Goal: Information Seeking & Learning: Find specific fact

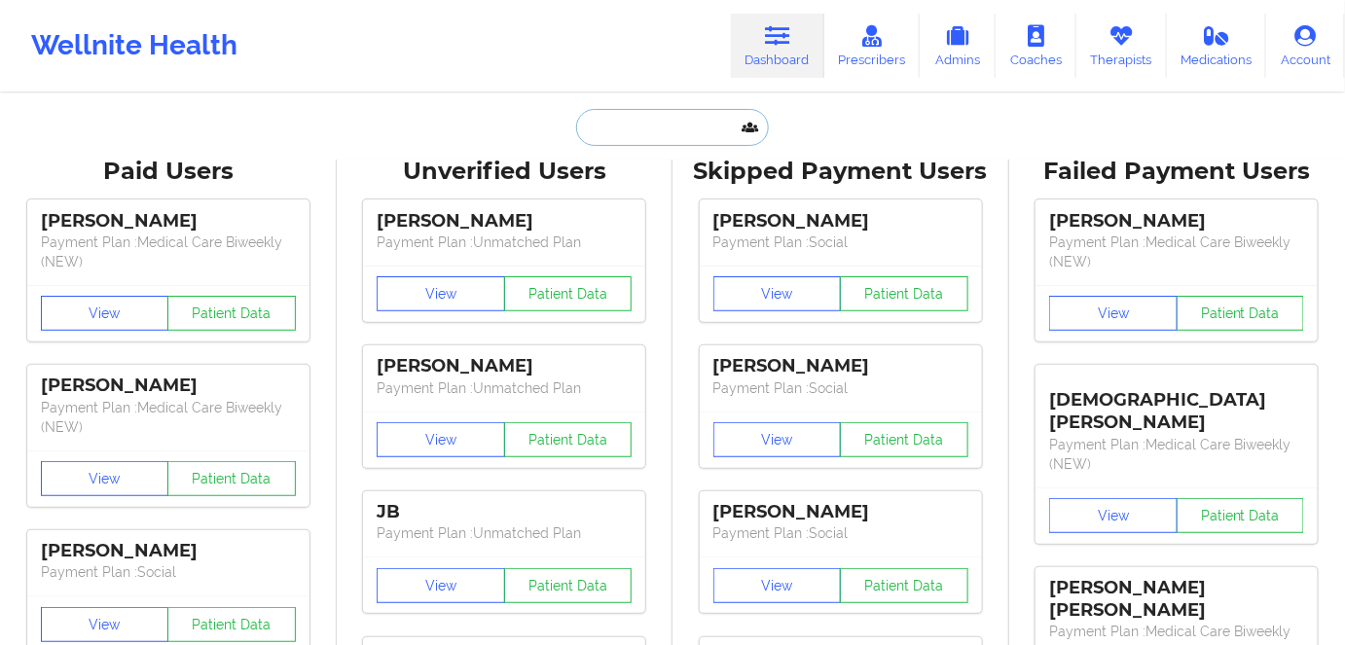
click at [645, 129] on input "text" at bounding box center [672, 127] width 193 height 37
paste input "[PERSON_NAME]"
type input "[PERSON_NAME]"
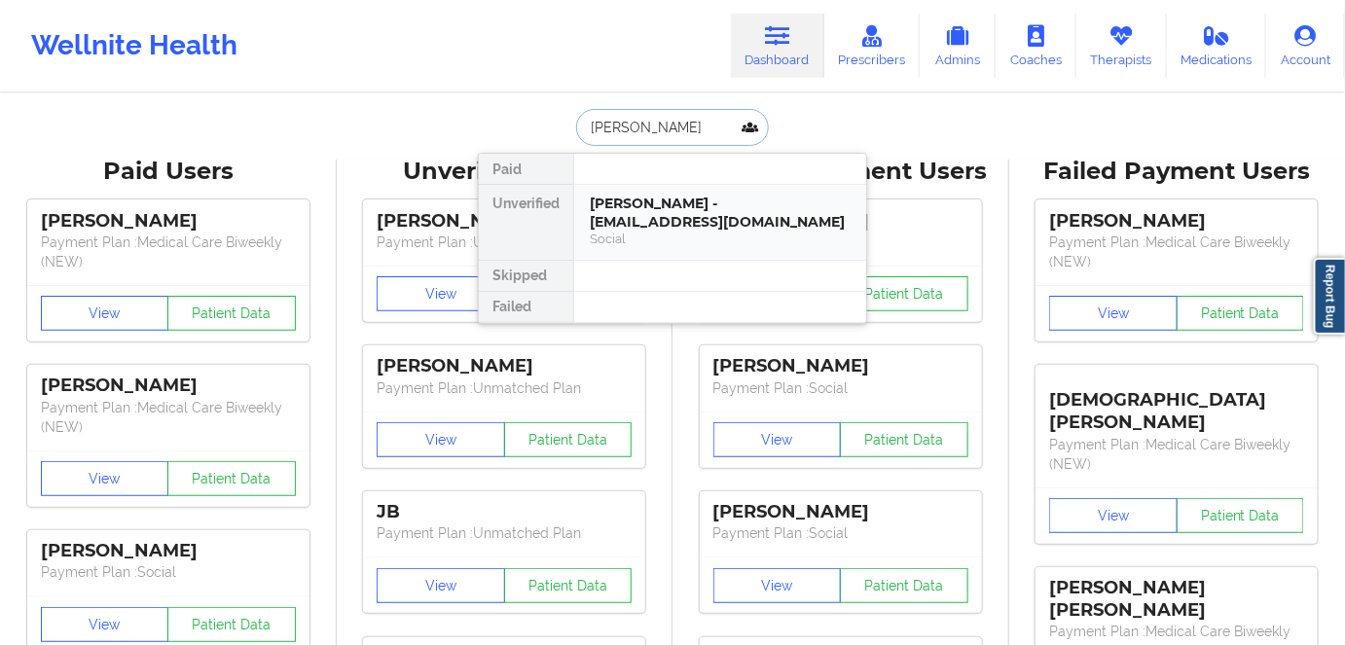
click at [729, 223] on div "[PERSON_NAME] - [EMAIL_ADDRESS][DOMAIN_NAME]" at bounding box center [720, 213] width 261 height 36
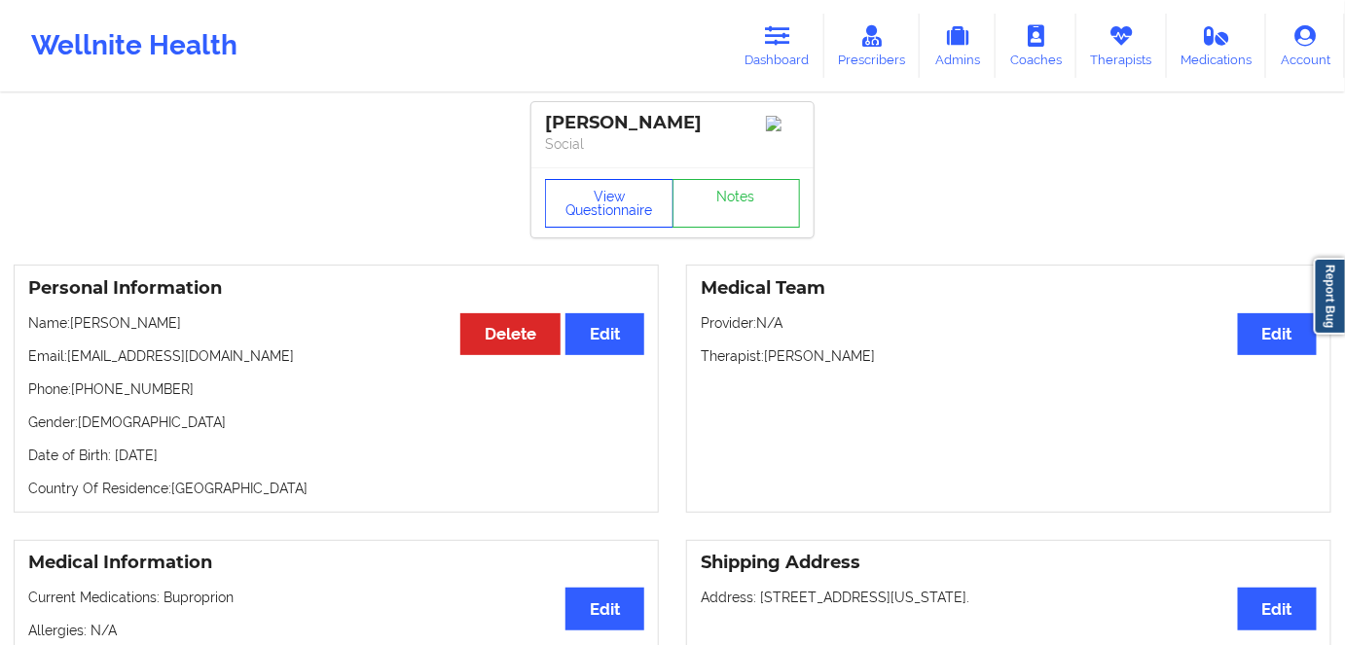
click at [615, 193] on button "View Questionnaire" at bounding box center [609, 203] width 128 height 49
click at [603, 226] on div "View Questionnaire Notes" at bounding box center [672, 203] width 255 height 49
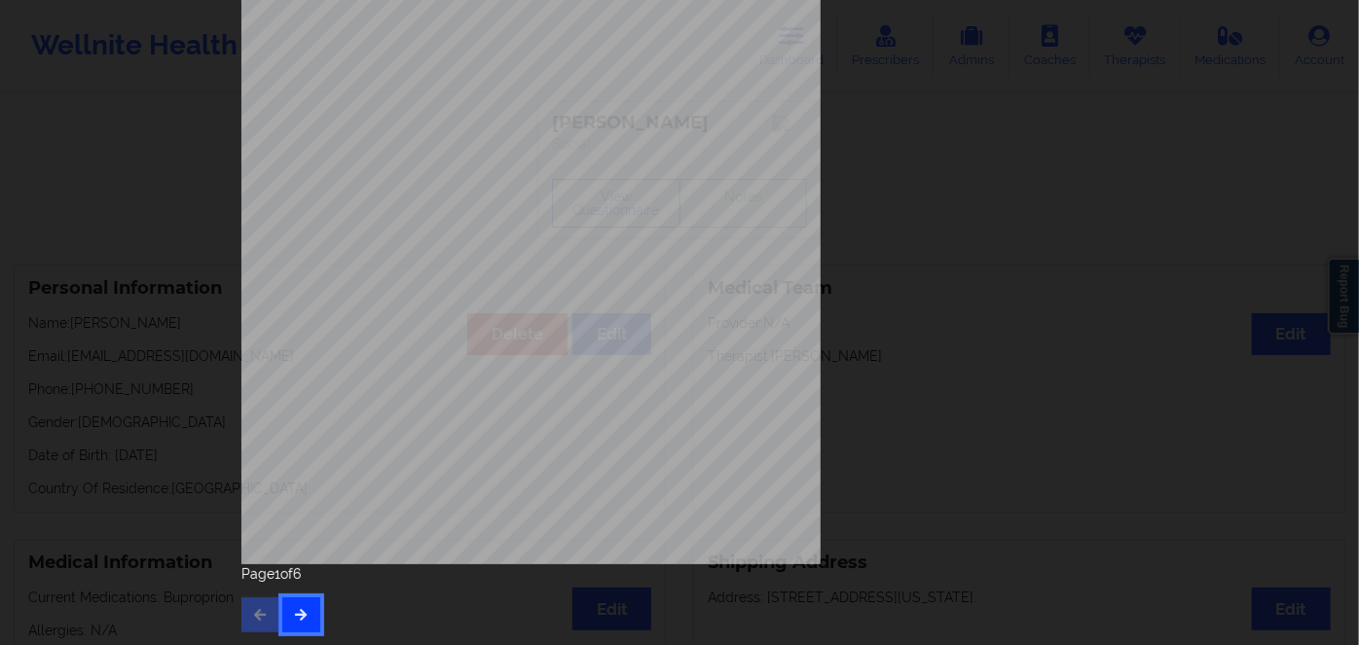
click at [294, 620] on icon "button" at bounding box center [301, 614] width 17 height 12
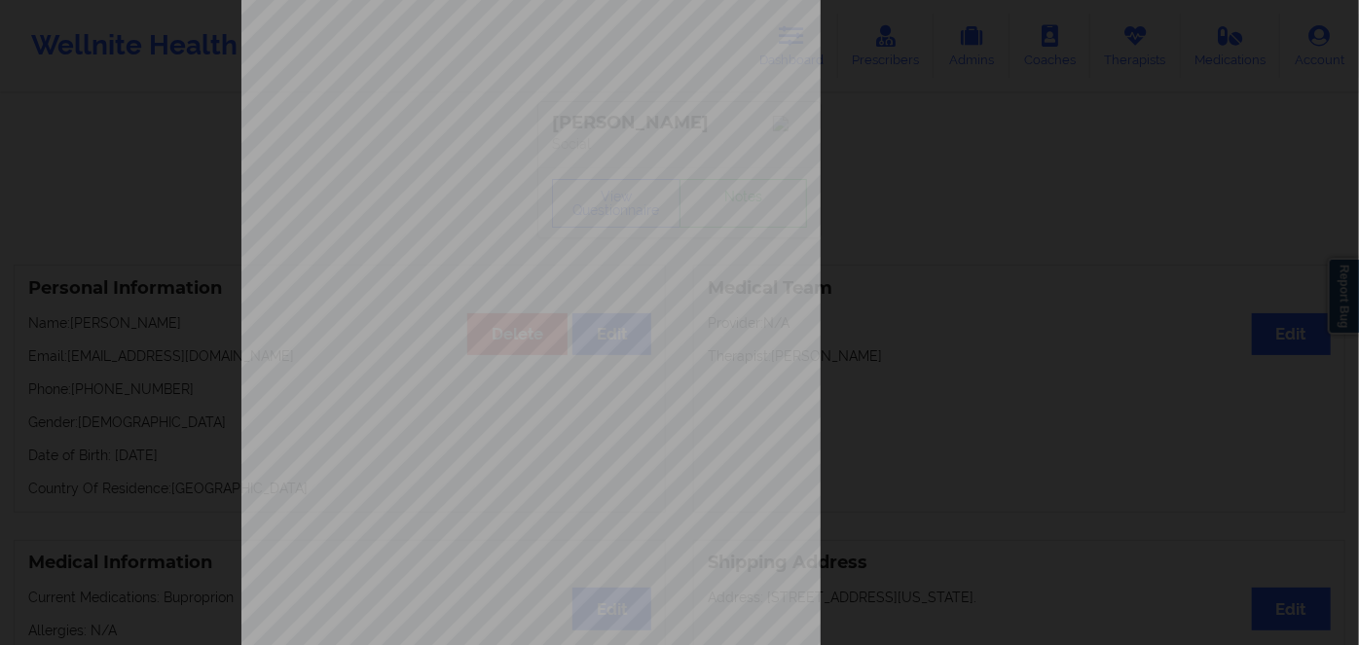
scroll to position [282, 0]
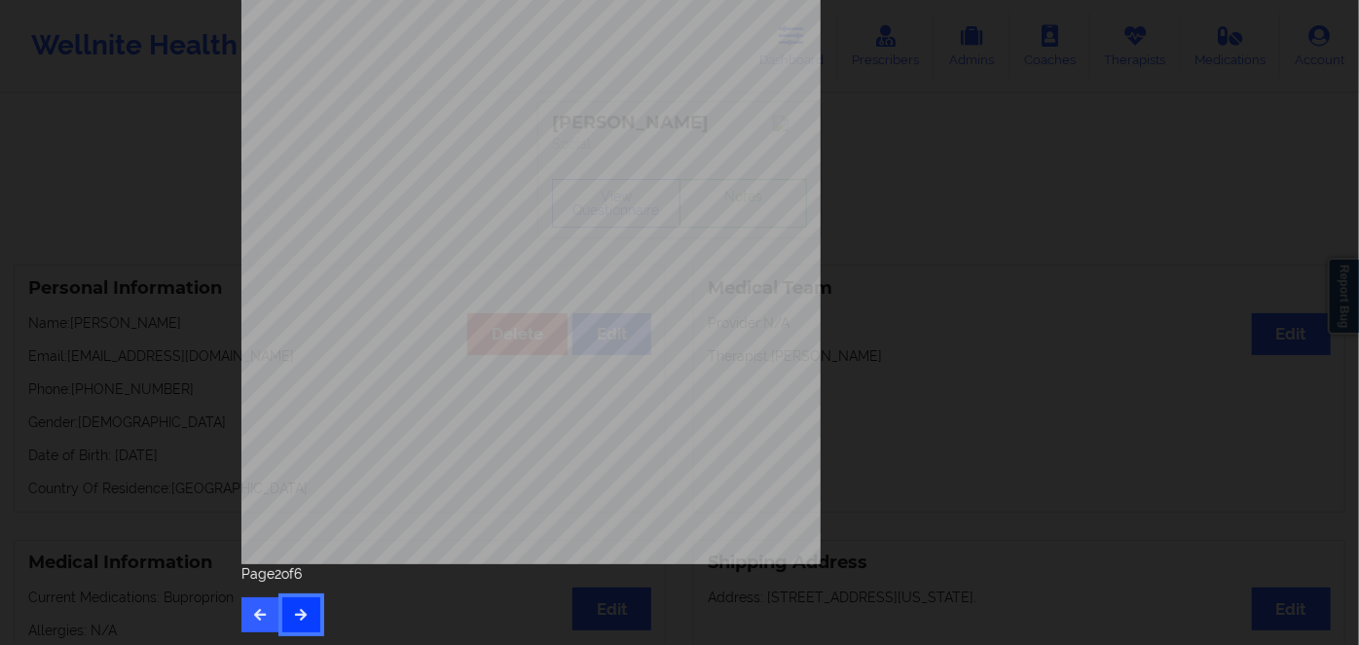
click at [298, 631] on button "button" at bounding box center [301, 615] width 38 height 35
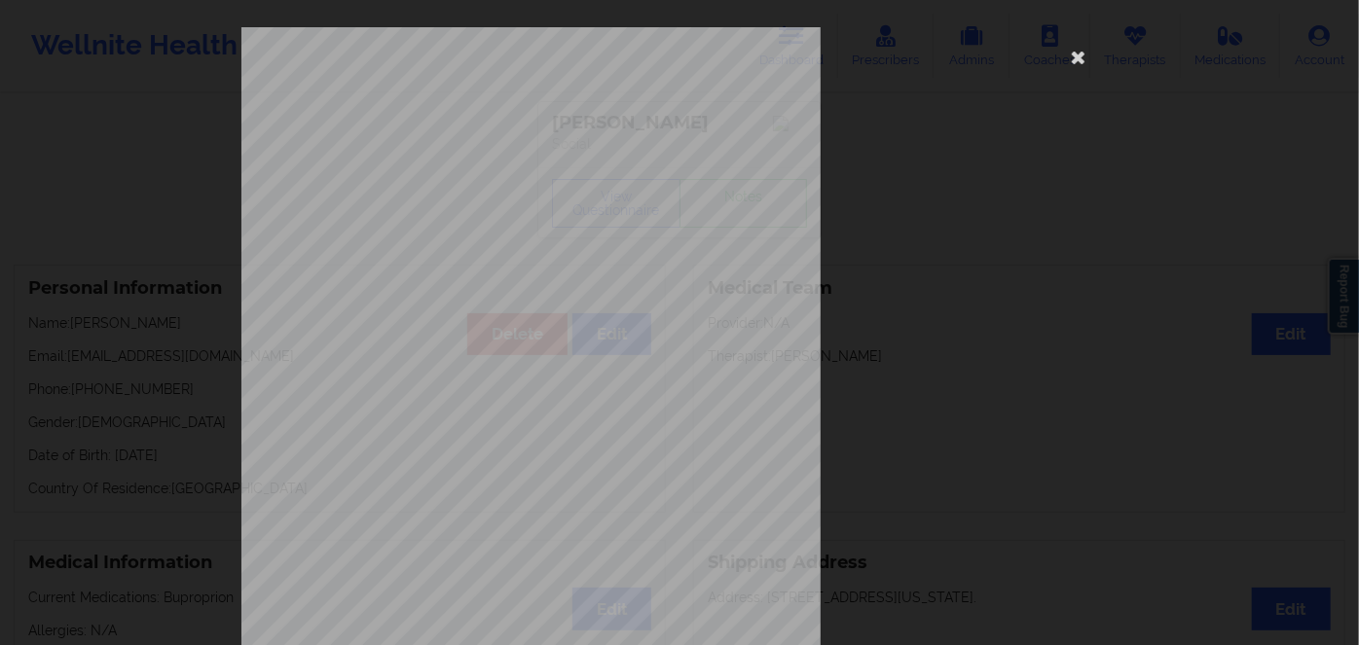
scroll to position [265, 0]
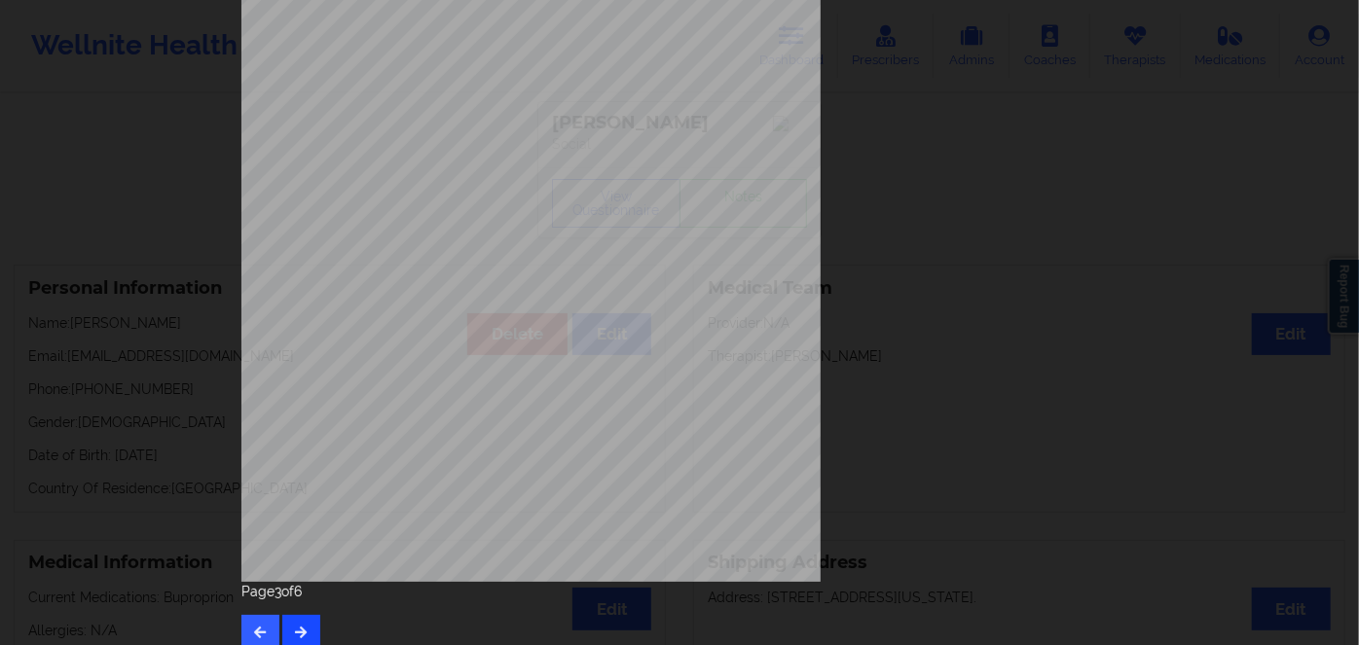
drag, startPoint x: 323, startPoint y: 638, endPoint x: 298, endPoint y: 625, distance: 28.3
click at [317, 637] on div "Page 3 of 6" at bounding box center [679, 616] width 876 height 68
click at [298, 626] on icon "button" at bounding box center [301, 632] width 17 height 12
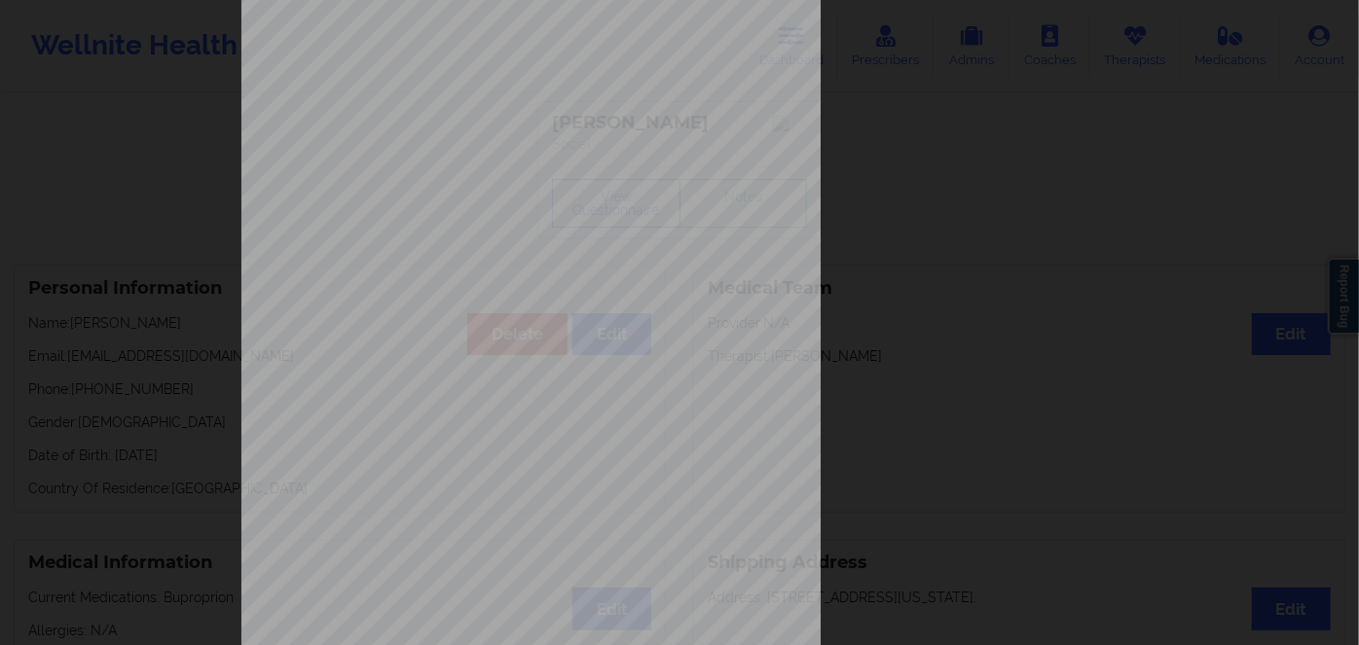
scroll to position [282, 0]
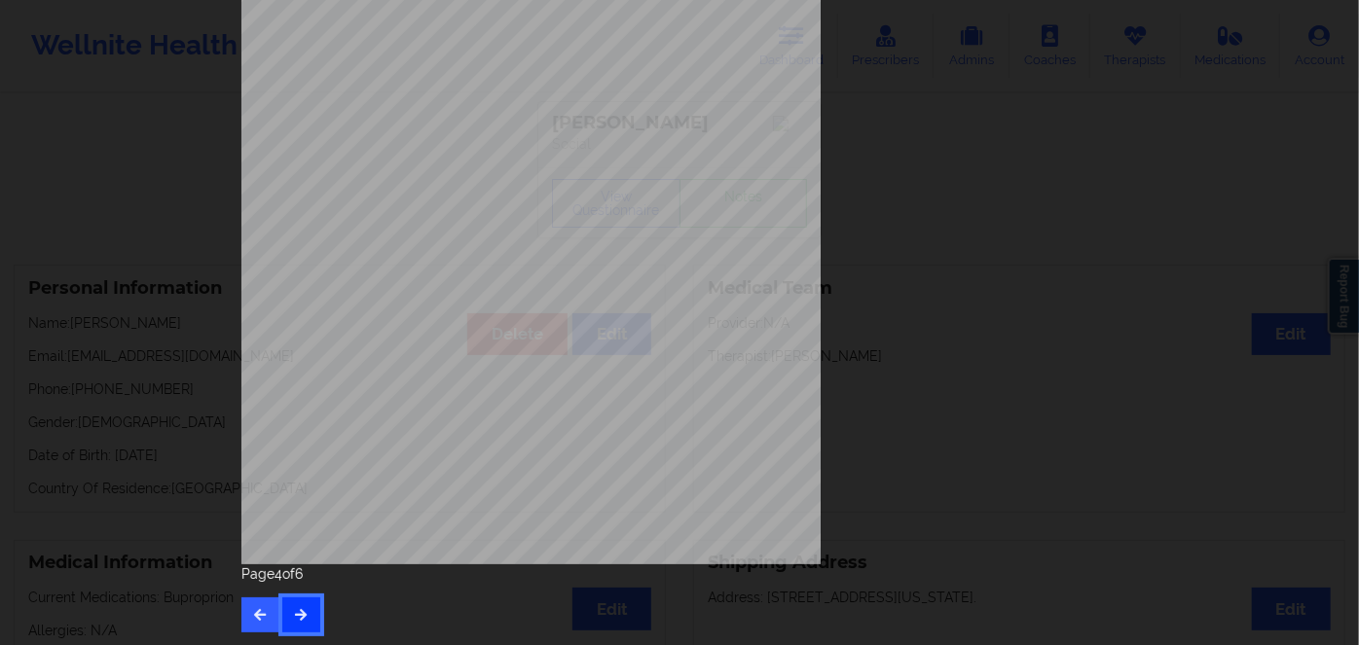
click at [300, 613] on icon "button" at bounding box center [301, 614] width 17 height 12
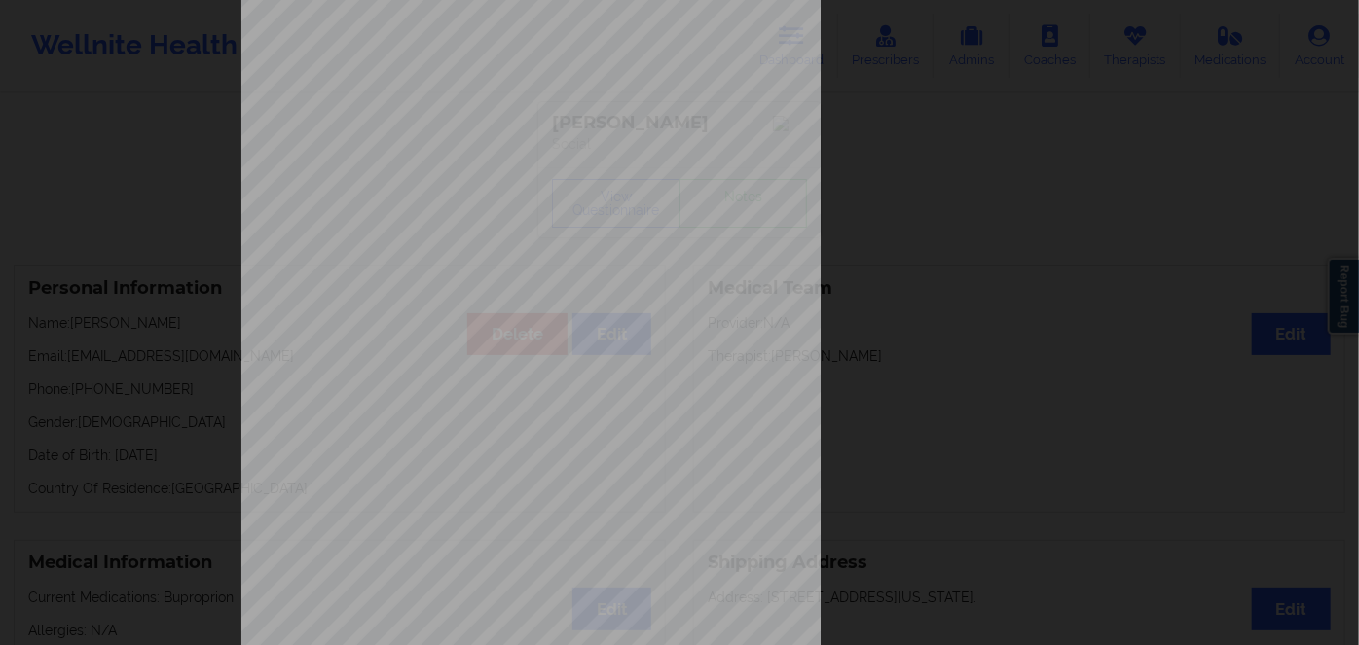
scroll to position [176, 0]
click at [481, 376] on span "JLJ736847176" at bounding box center [472, 380] width 57 height 9
copy span "JLJ736847176"
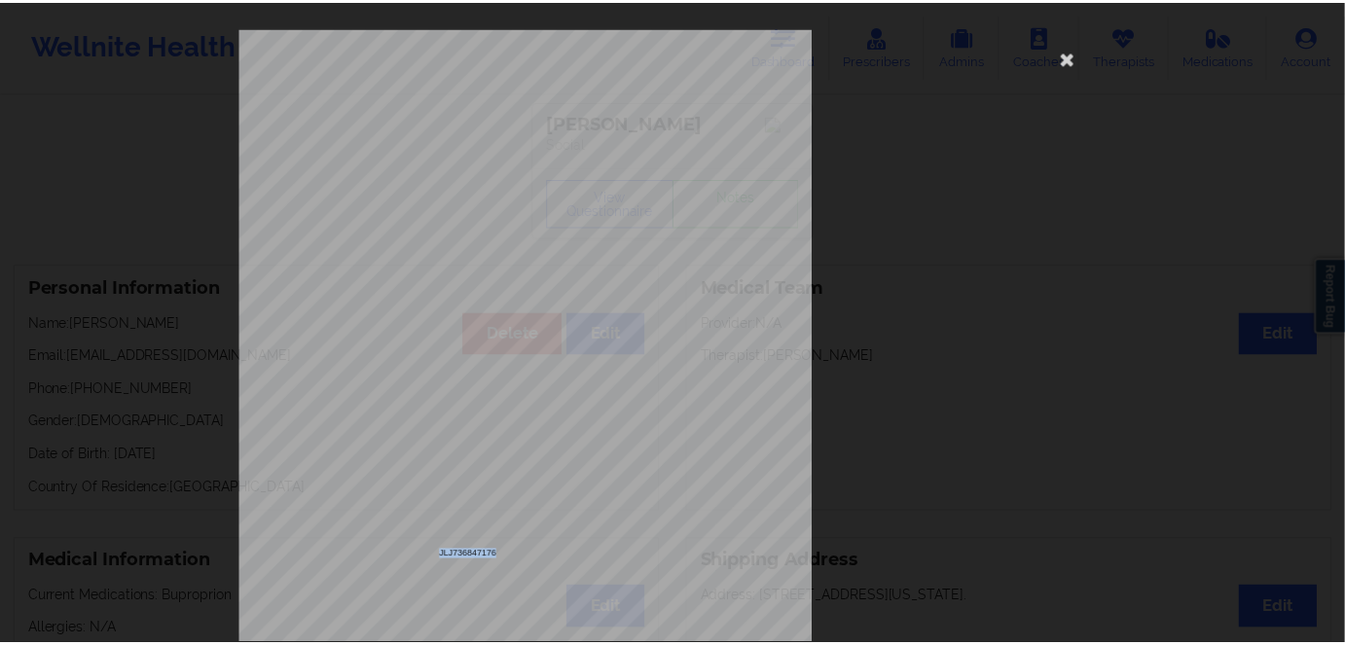
scroll to position [0, 0]
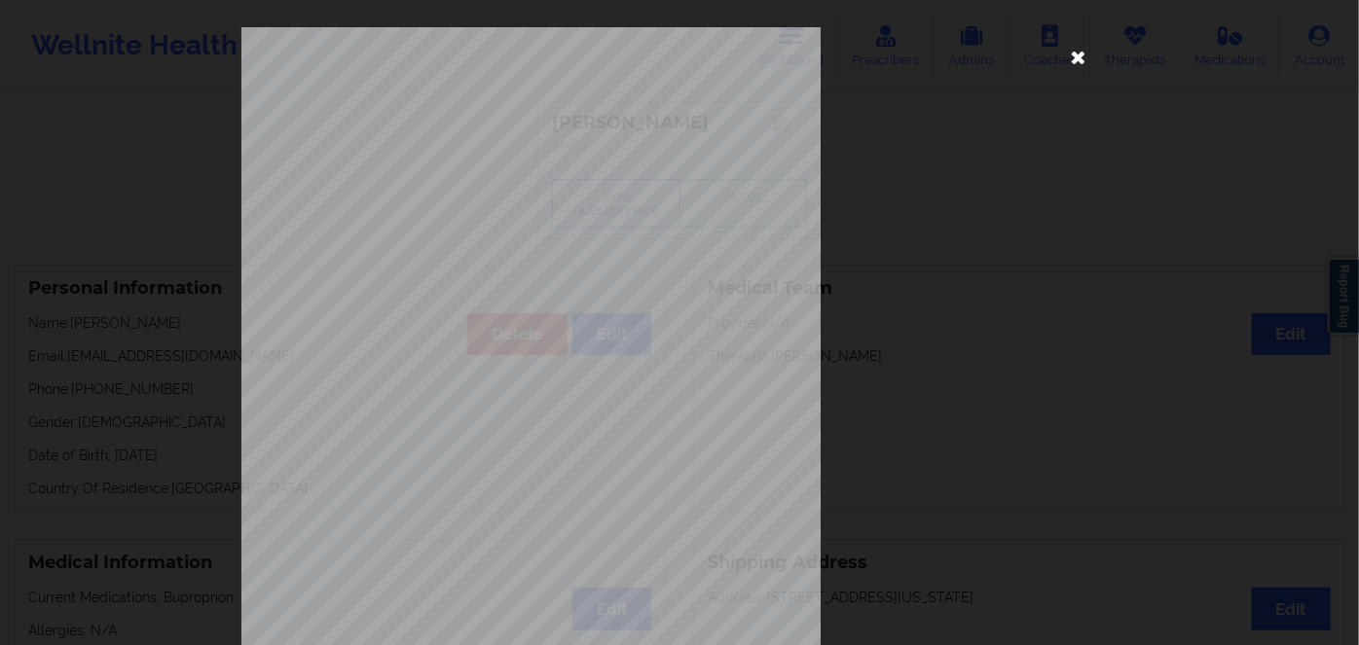
click at [1073, 53] on icon at bounding box center [1078, 56] width 31 height 31
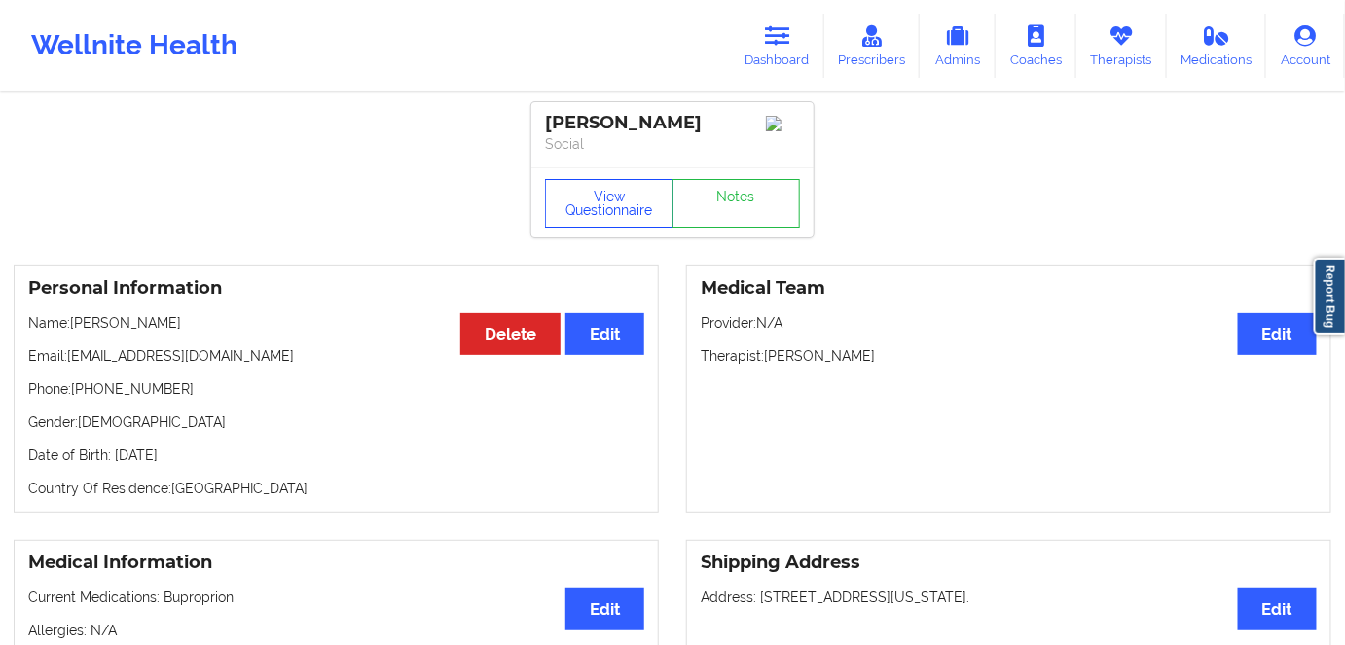
click at [616, 185] on div "View Questionnaire Notes" at bounding box center [672, 202] width 282 height 70
click at [611, 207] on button "View Questionnaire" at bounding box center [609, 203] width 128 height 49
click at [206, 461] on p "Date of Birth: [DEMOGRAPHIC_DATA]" at bounding box center [336, 455] width 616 height 19
copy p "1996"
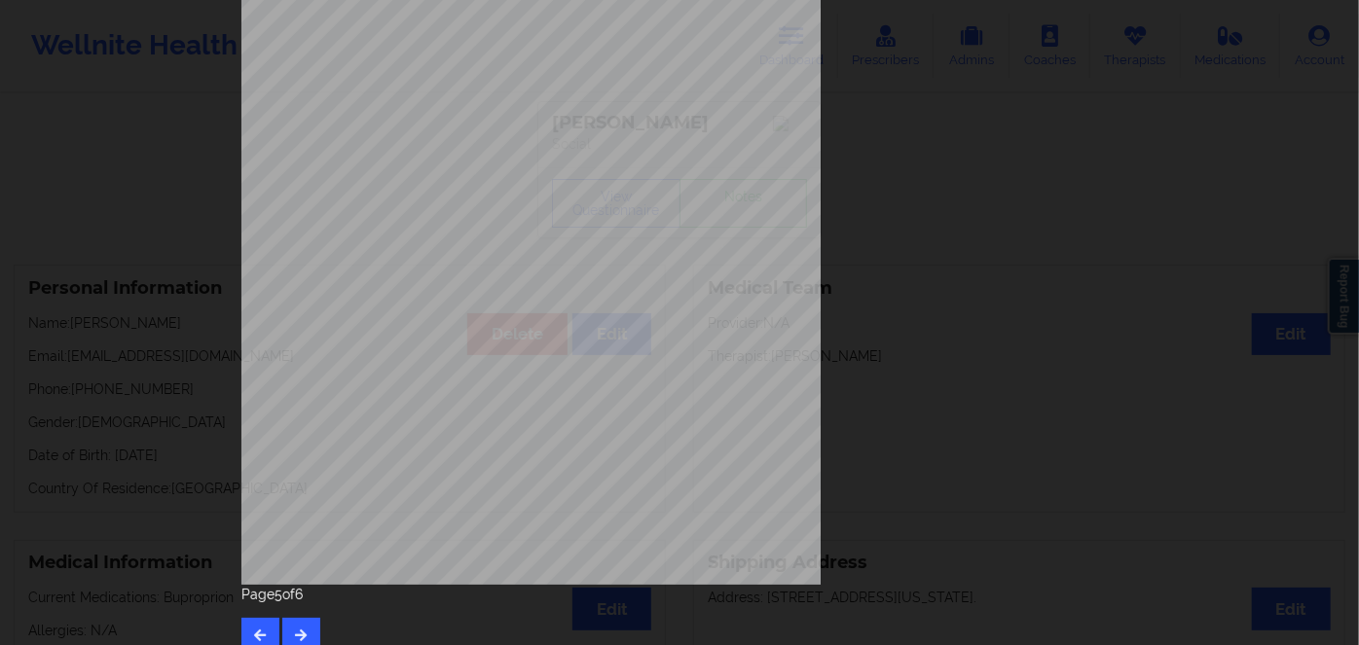
scroll to position [282, 0]
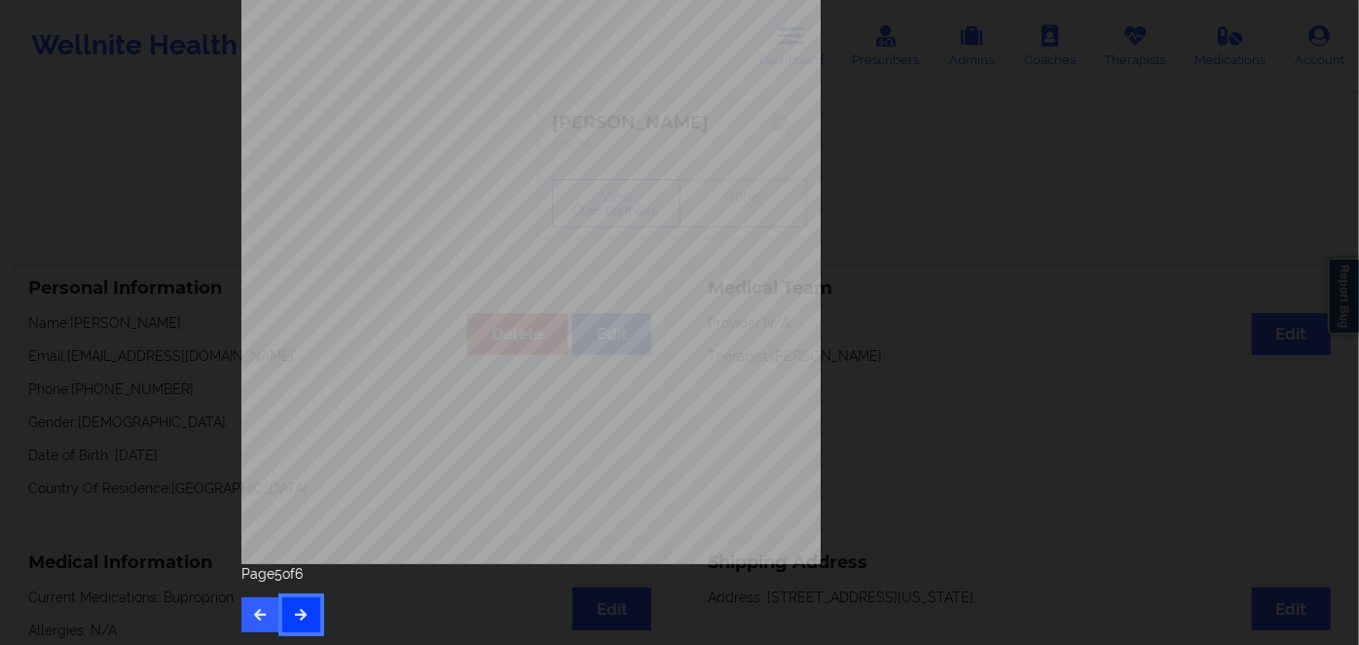
click at [293, 619] on icon "button" at bounding box center [301, 614] width 17 height 12
drag, startPoint x: 253, startPoint y: 594, endPoint x: 254, endPoint y: 607, distance: 13.7
click at [252, 594] on div "Page 6 of 6" at bounding box center [679, 599] width 876 height 68
click at [256, 611] on icon "button" at bounding box center [260, 614] width 17 height 12
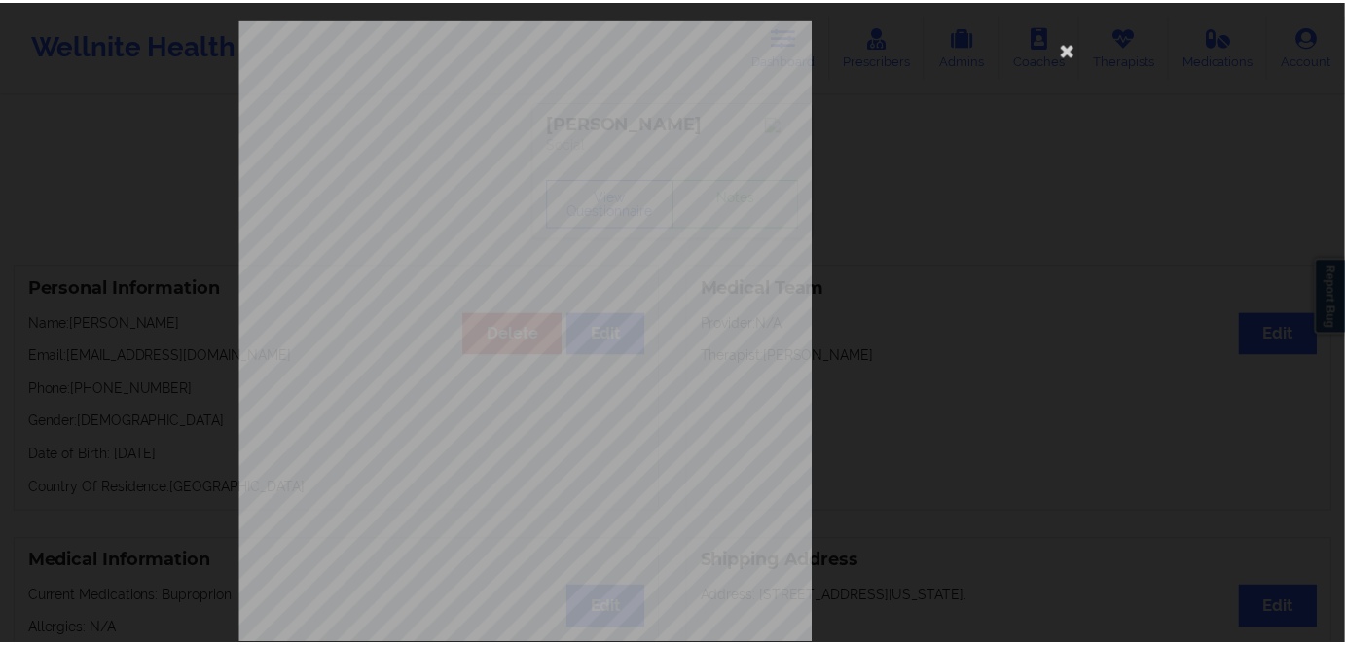
scroll to position [0, 0]
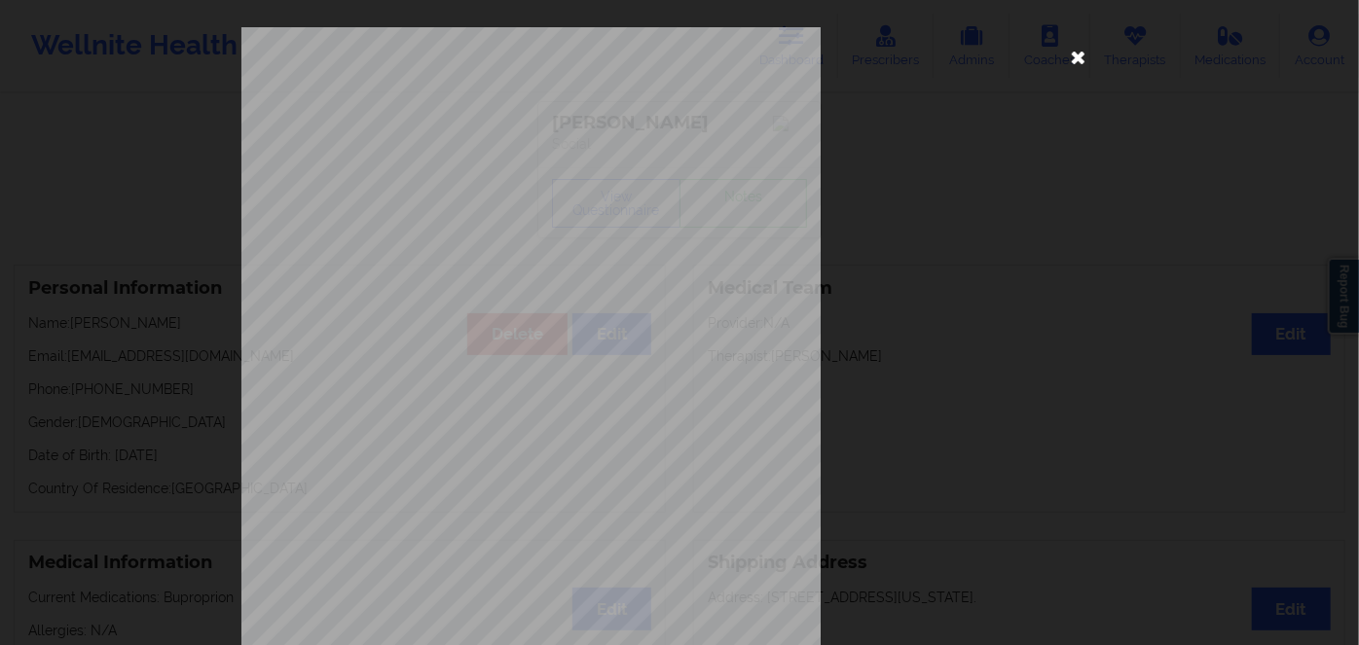
click at [1074, 57] on icon at bounding box center [1078, 56] width 31 height 31
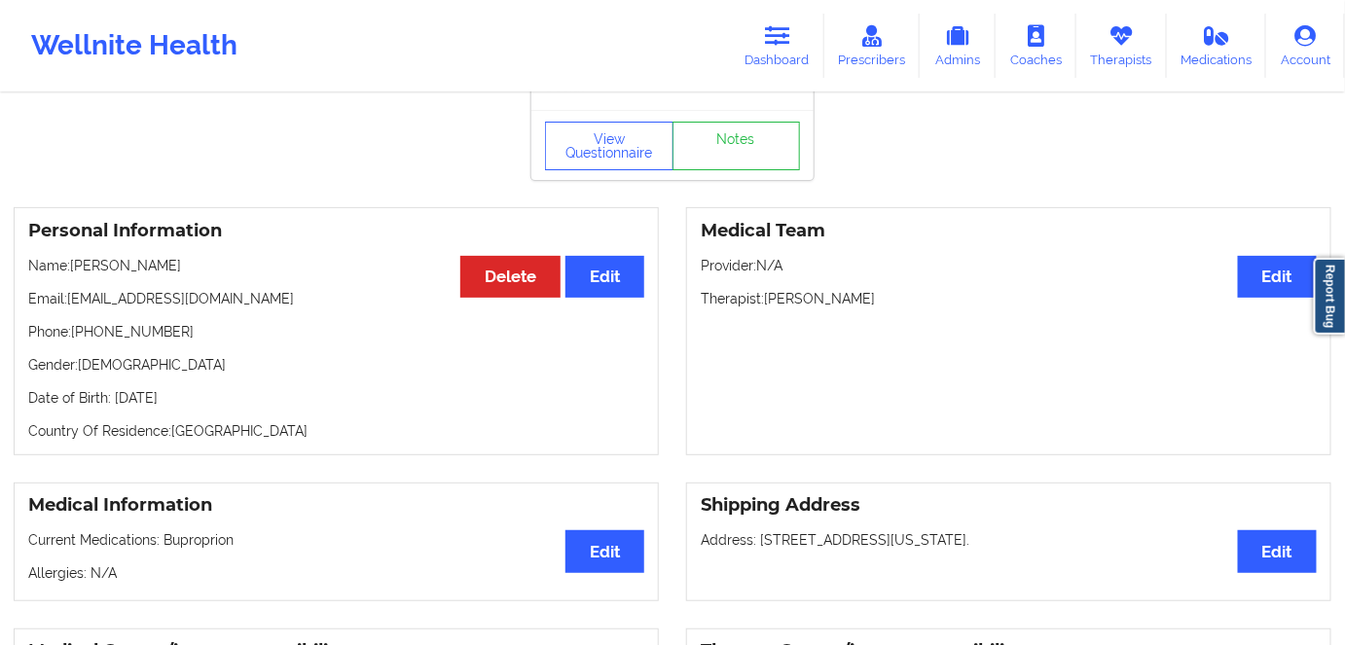
scroll to position [88, 0]
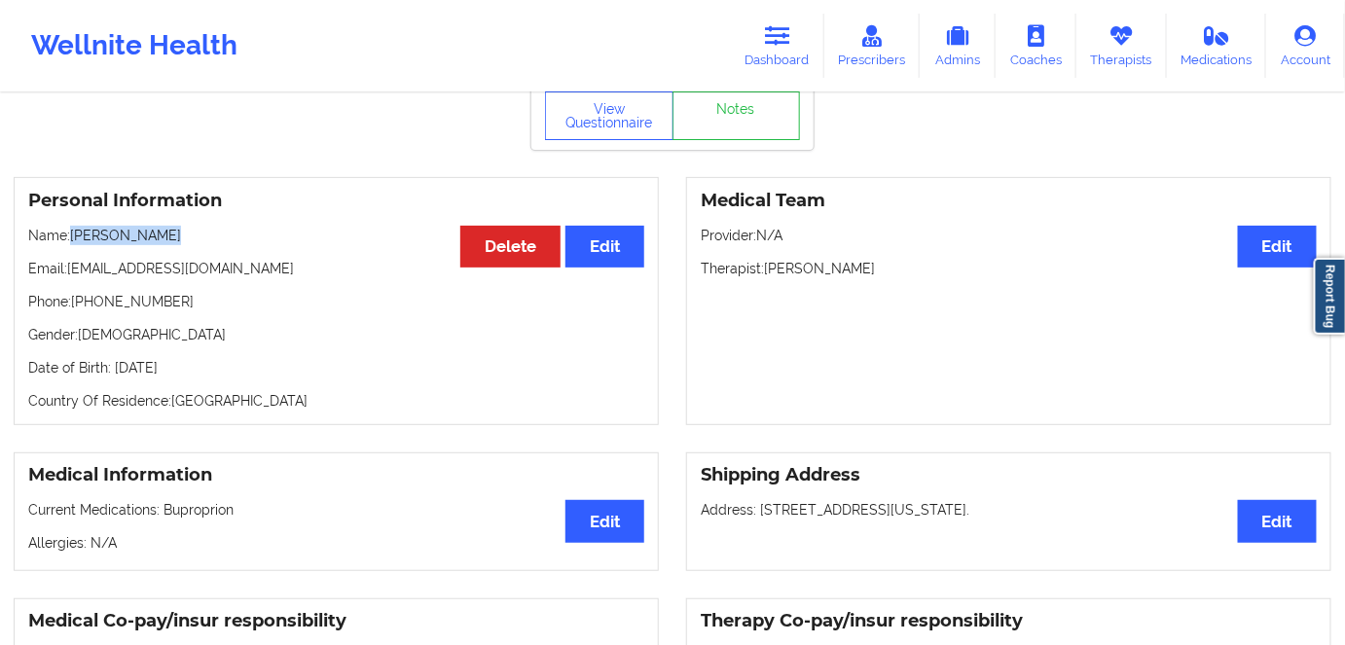
drag, startPoint x: 184, startPoint y: 232, endPoint x: 71, endPoint y: 229, distance: 113.0
click at [71, 229] on div "Personal Information Edit Delete Name: [PERSON_NAME] Email: [EMAIL_ADDRESS][DOM…" at bounding box center [336, 301] width 645 height 248
copy p "[PERSON_NAME]"
drag, startPoint x: 612, startPoint y: 117, endPoint x: 666, endPoint y: 267, distance: 159.2
click at [612, 119] on button "View Questionnaire" at bounding box center [609, 115] width 128 height 49
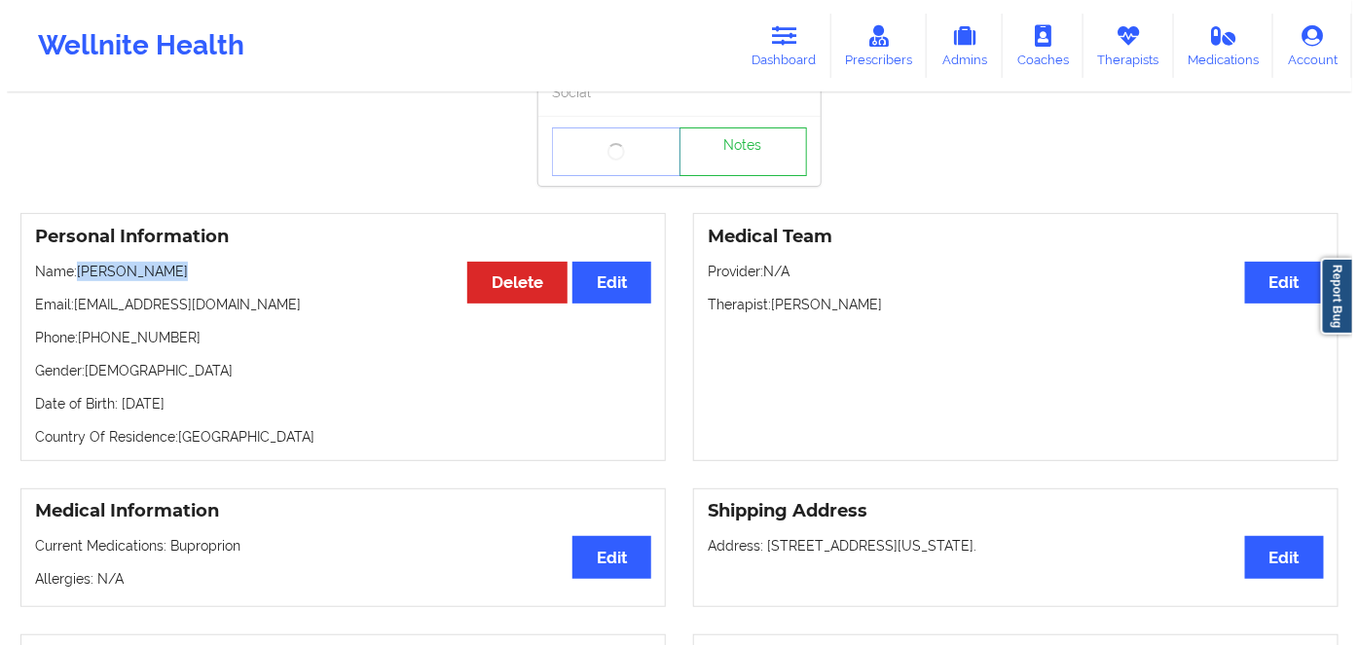
scroll to position [0, 0]
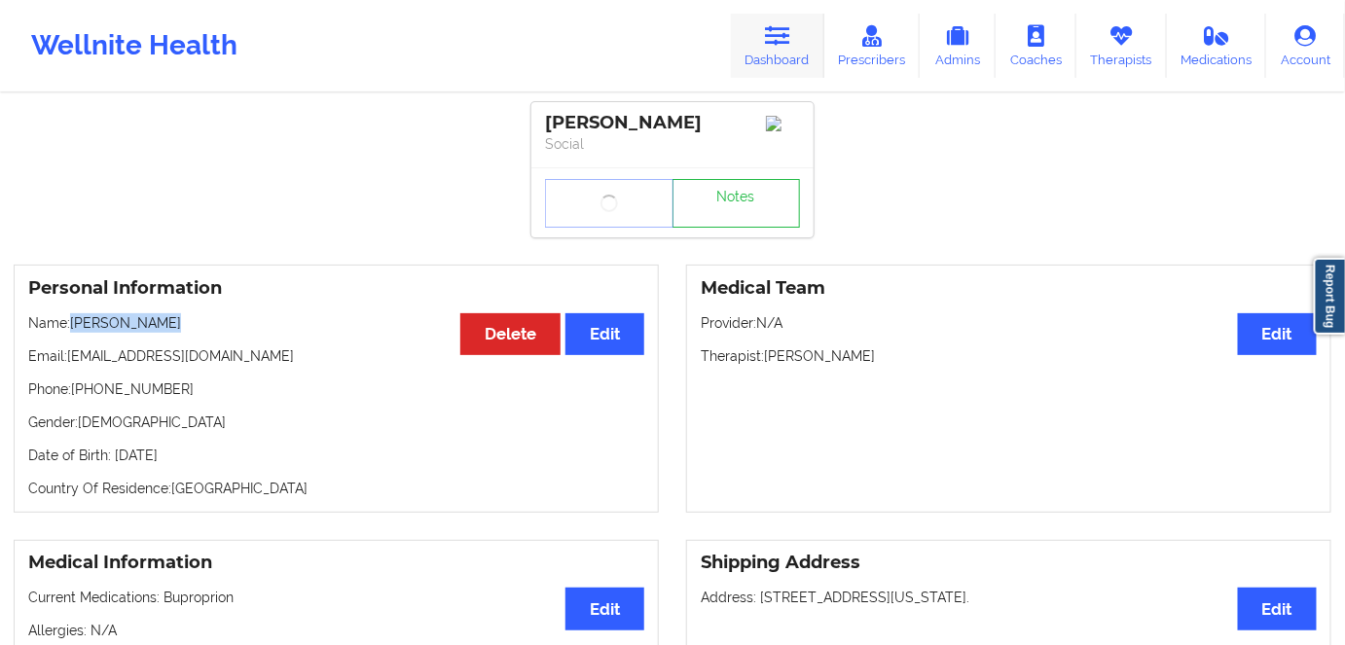
click at [786, 34] on icon at bounding box center [777, 35] width 25 height 21
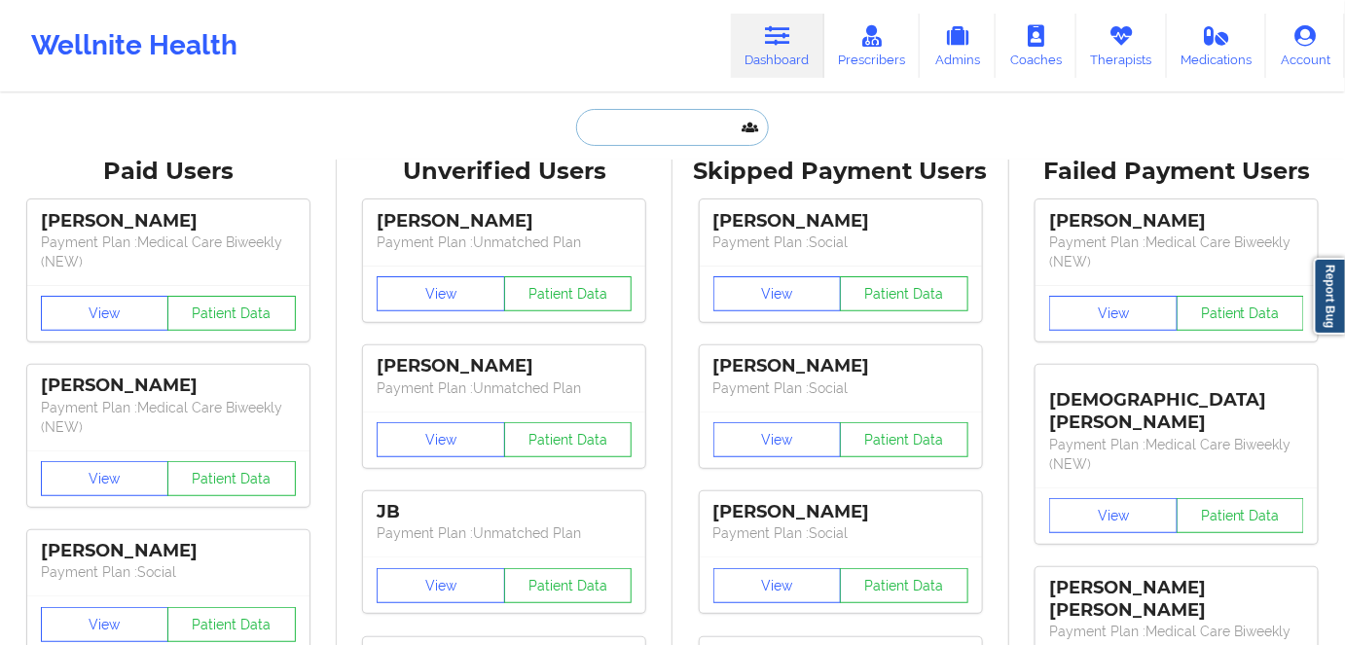
click at [664, 121] on input "text" at bounding box center [672, 127] width 193 height 37
paste input "[PERSON_NAME]"
type input "[PERSON_NAME]"
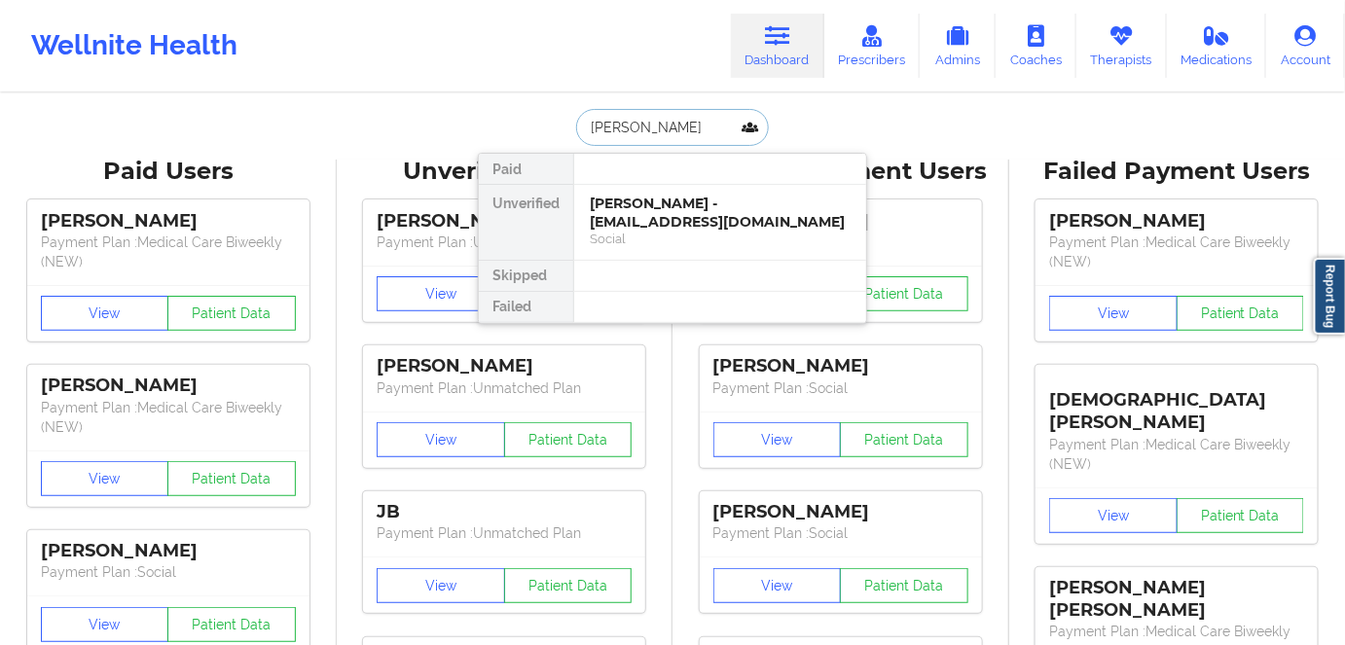
drag, startPoint x: 719, startPoint y: 228, endPoint x: 736, endPoint y: 23, distance: 205.1
click at [720, 228] on div "[PERSON_NAME] - [EMAIL_ADDRESS][DOMAIN_NAME]" at bounding box center [720, 213] width 261 height 36
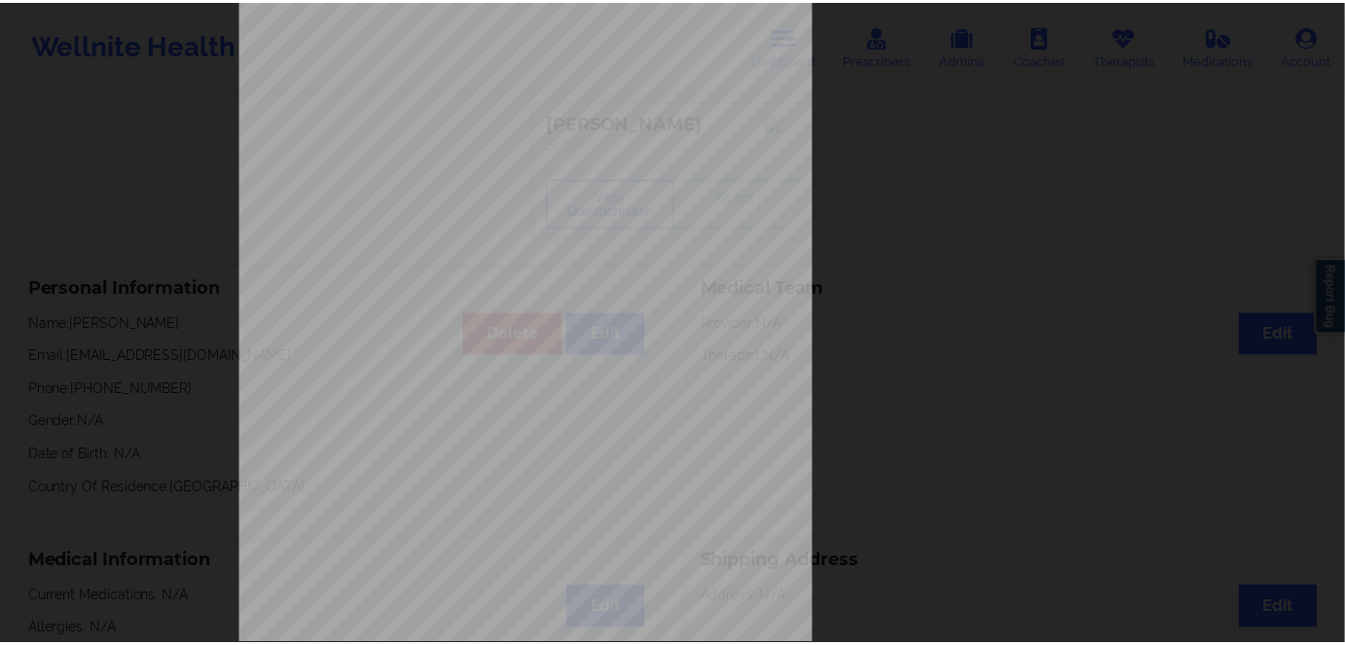
scroll to position [18, 0]
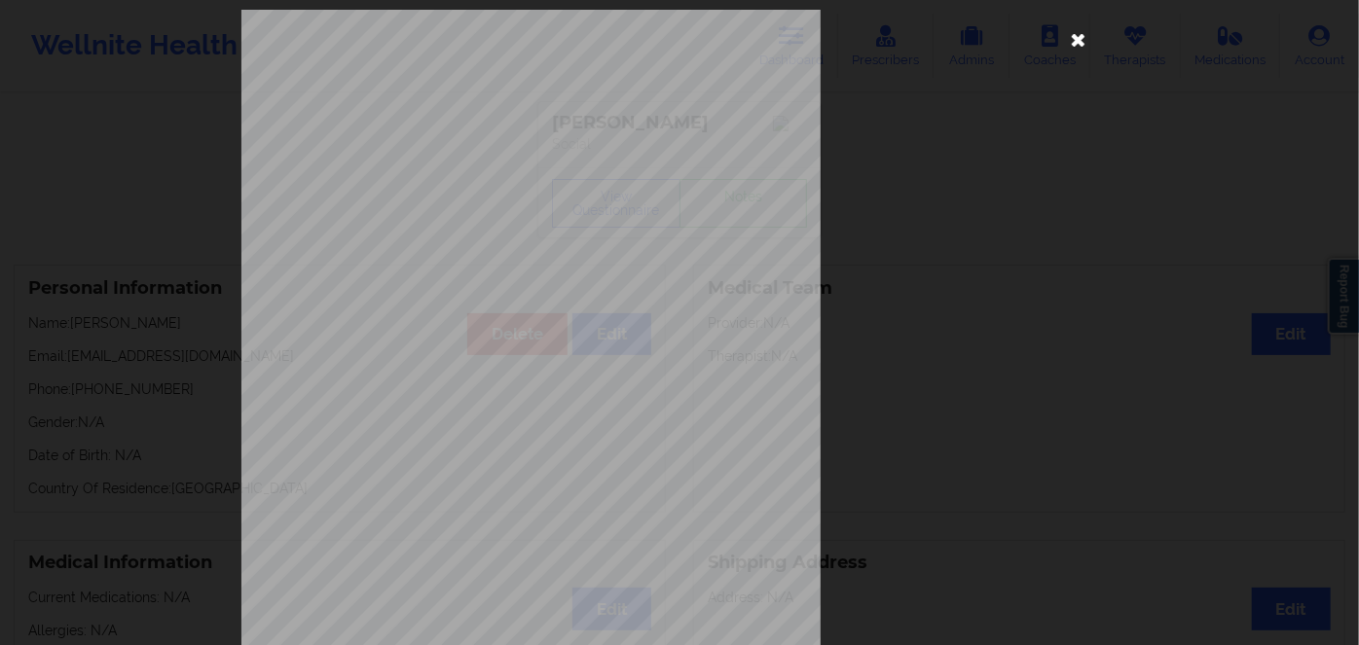
click at [1063, 40] on icon at bounding box center [1078, 38] width 31 height 31
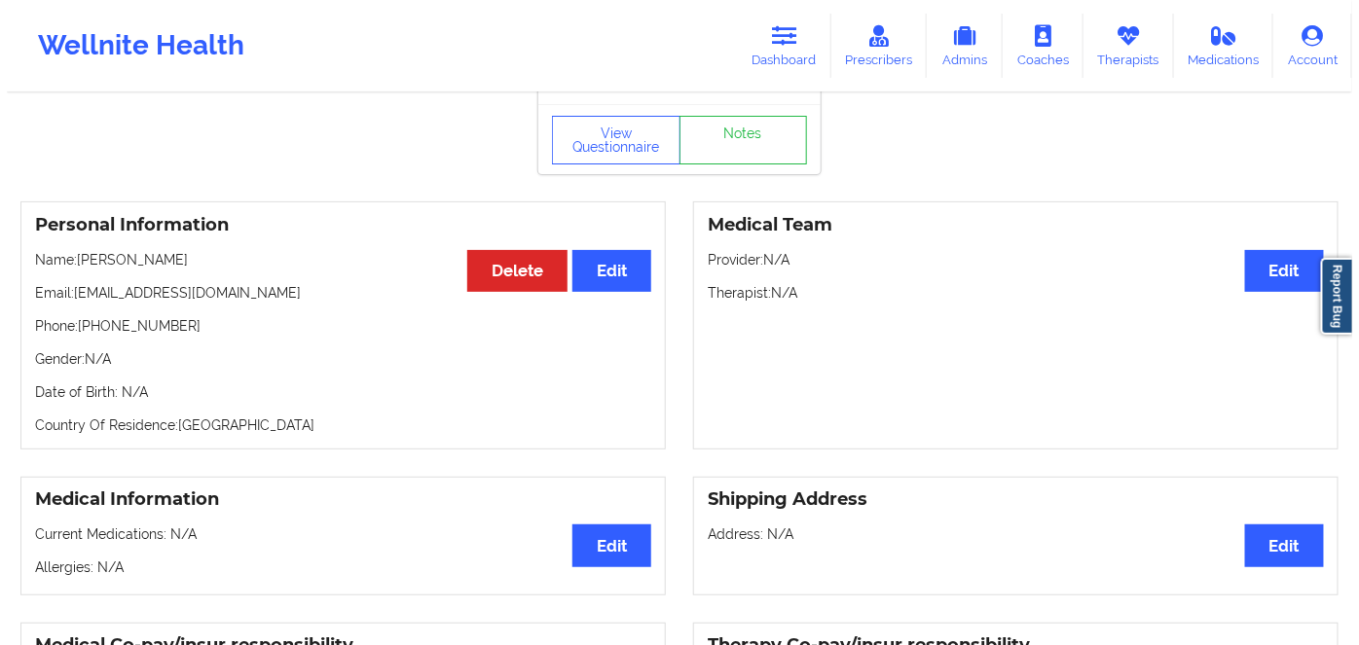
scroll to position [0, 0]
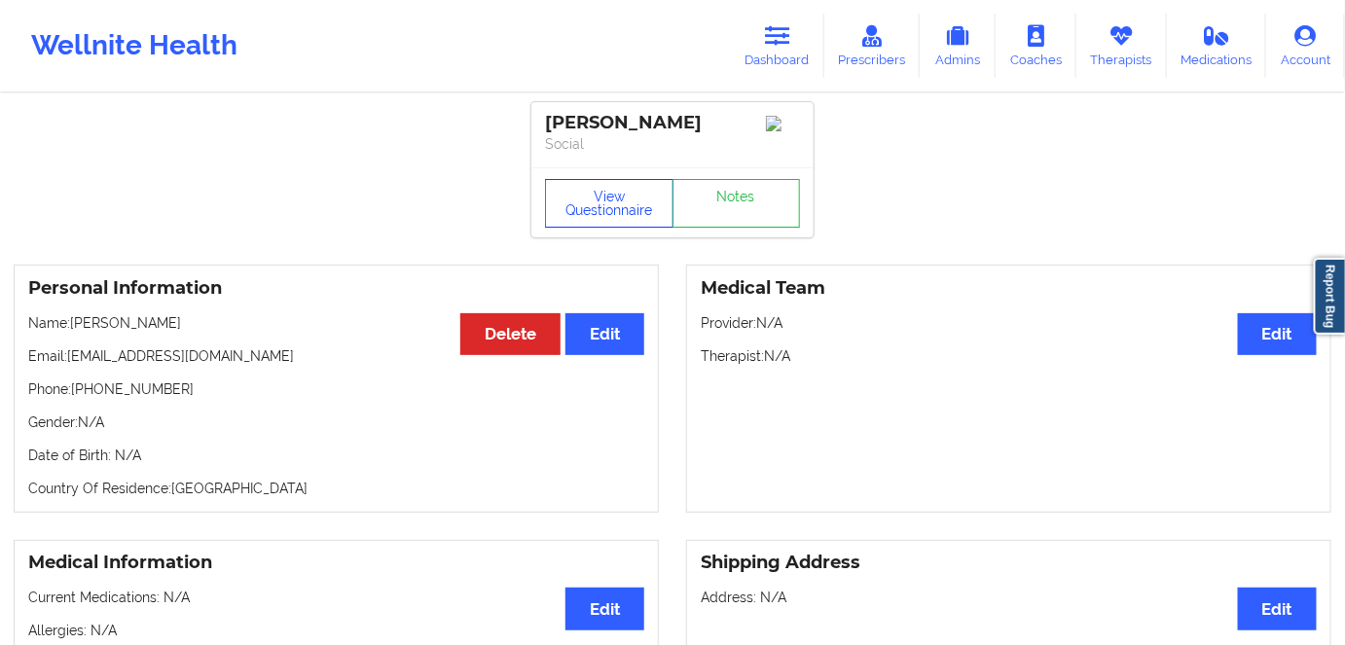
click at [589, 205] on button "View Questionnaire" at bounding box center [609, 203] width 128 height 49
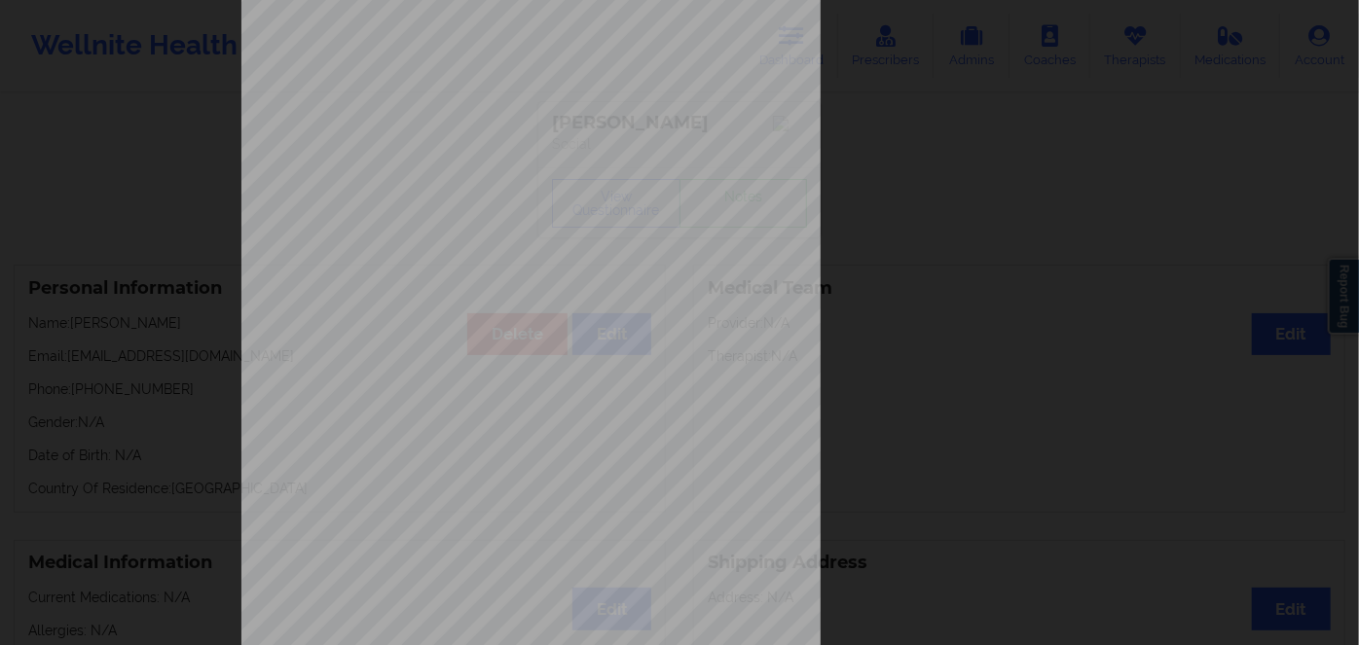
scroll to position [282, 0]
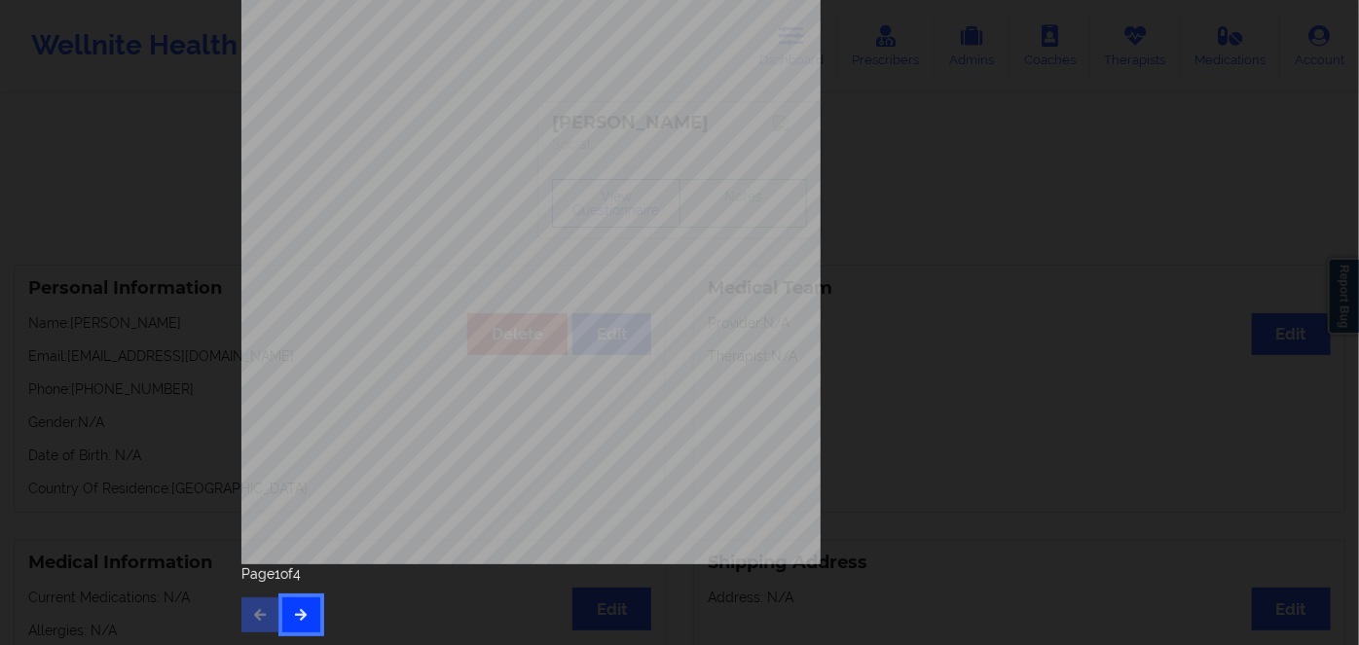
click at [294, 604] on button "button" at bounding box center [301, 615] width 38 height 35
click at [286, 631] on button "button" at bounding box center [301, 615] width 38 height 35
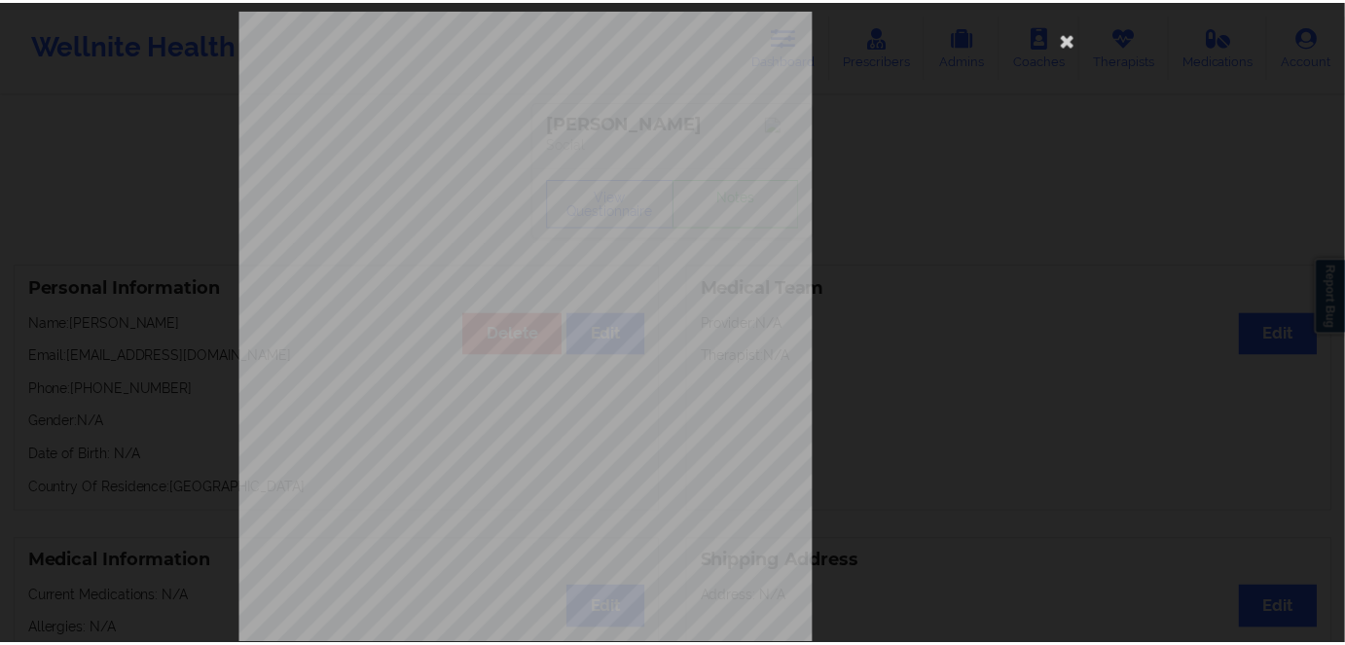
scroll to position [18, 0]
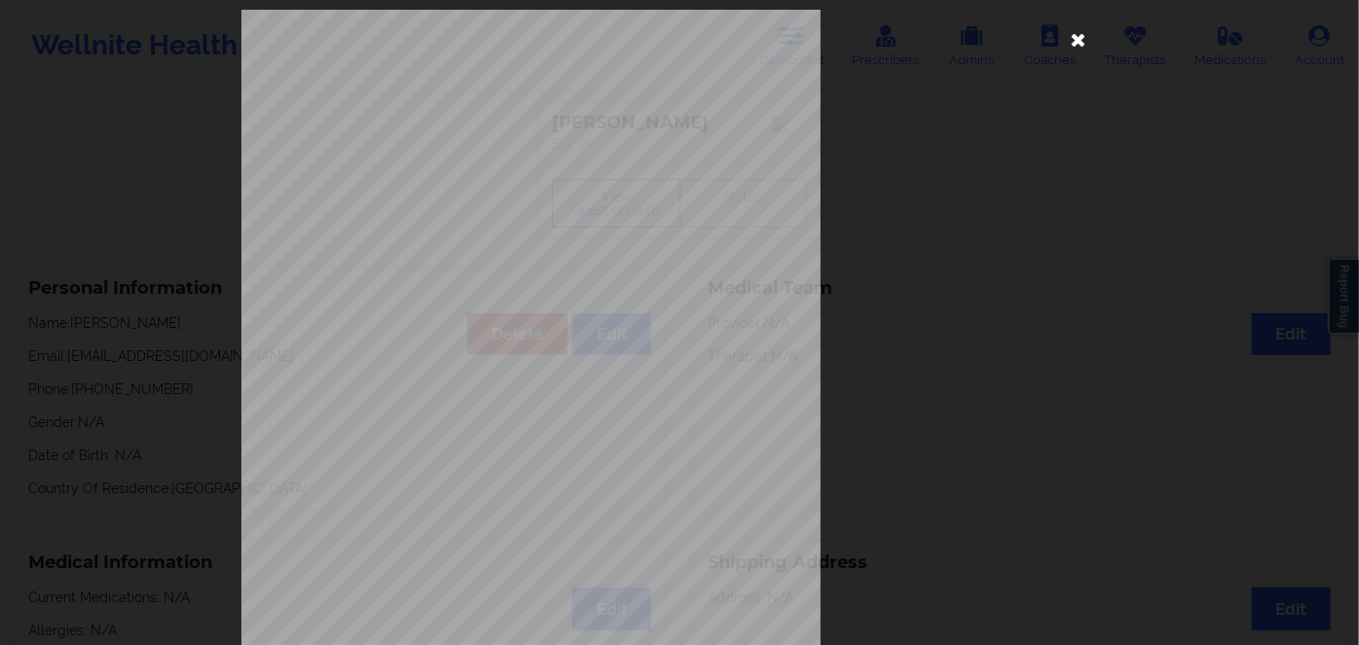
click at [1070, 31] on icon at bounding box center [1078, 38] width 31 height 31
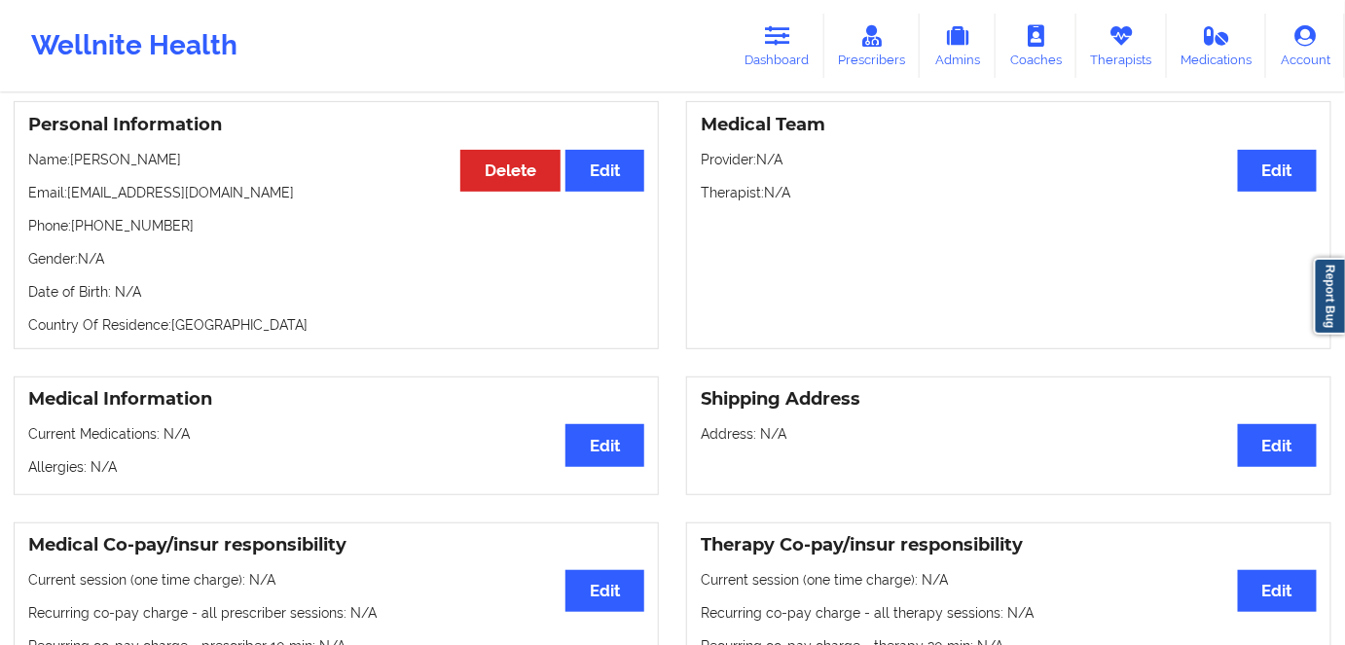
scroll to position [265, 0]
